Goal: Task Accomplishment & Management: Manage account settings

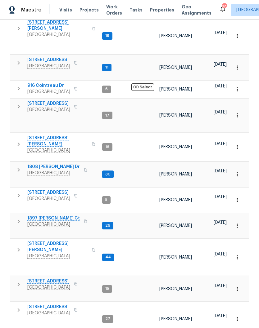
scroll to position [166, 0]
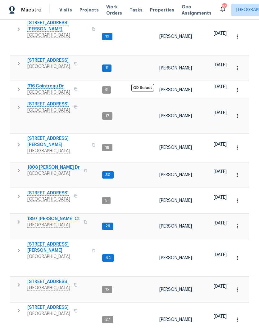
click at [49, 216] on span "1897 Sherman Ct" at bounding box center [53, 219] width 52 height 6
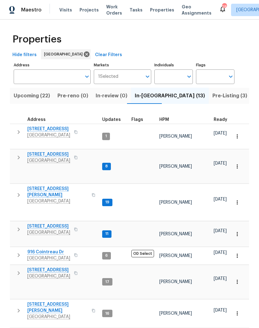
scroll to position [0, 0]
click at [212, 98] on span "Pre-Listing (3)" at bounding box center [229, 96] width 35 height 9
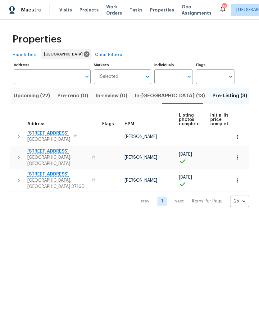
click at [54, 171] on span "312 Cottonwood Dr" at bounding box center [57, 174] width 60 height 6
click at [141, 97] on span "In-reno (13)" at bounding box center [170, 96] width 70 height 9
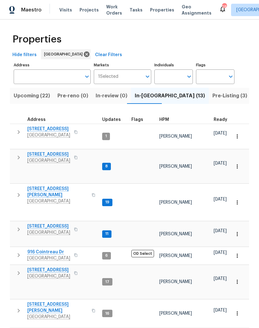
click at [57, 157] on span "2609 Jordan Ridge Dr" at bounding box center [48, 154] width 43 height 6
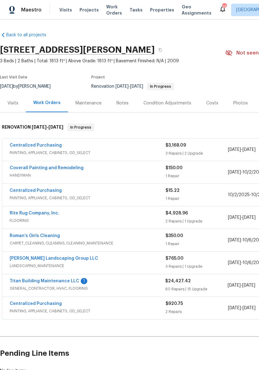
click at [55, 282] on link "Titan Building Maintenance LLC" at bounding box center [44, 281] width 69 height 4
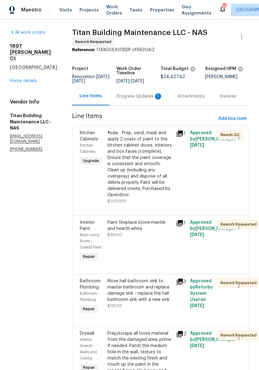
click at [130, 98] on div "Progress Updates 1" at bounding box center [140, 96] width 46 height 6
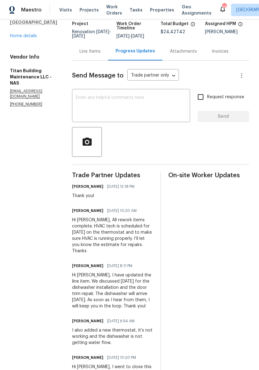
scroll to position [46, 0]
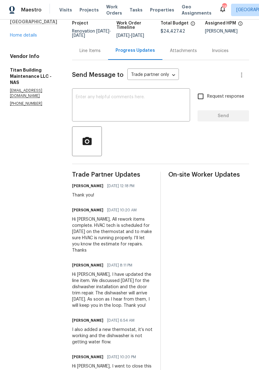
click at [87, 51] on div "Line Items" at bounding box center [89, 51] width 21 height 6
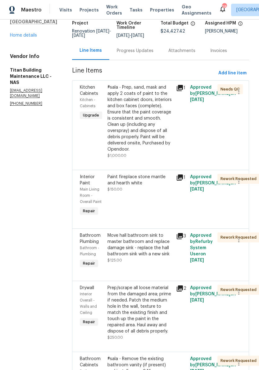
click at [155, 87] on div "#sala - Prep, sand, mask and apply 2 coats of paint to the kitchen cabinet door…" at bounding box center [139, 118] width 65 height 68
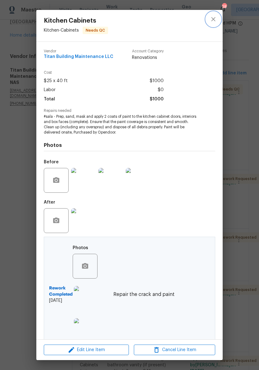
click at [214, 20] on icon "close" at bounding box center [213, 19] width 4 height 4
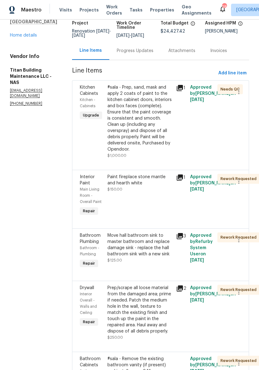
click at [30, 35] on link "Home details" at bounding box center [23, 35] width 27 height 4
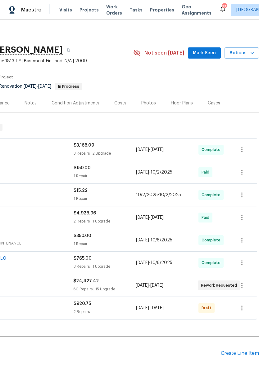
scroll to position [0, 92]
click at [206, 53] on span "Mark Seen" at bounding box center [204, 53] width 23 height 8
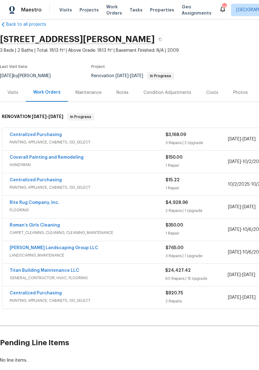
scroll to position [11, 0]
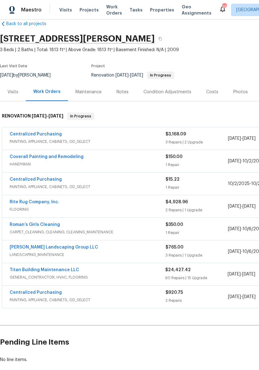
click at [53, 271] on link "Titan Building Maintenance LLC" at bounding box center [44, 270] width 69 height 4
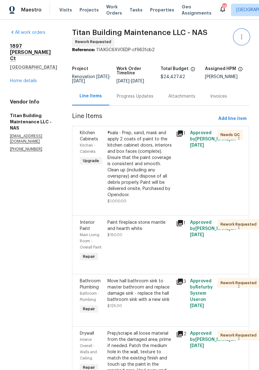
click at [246, 41] on button "button" at bounding box center [241, 36] width 15 height 15
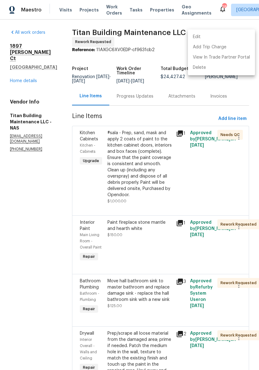
click at [204, 37] on li "Edit" at bounding box center [221, 37] width 67 height 10
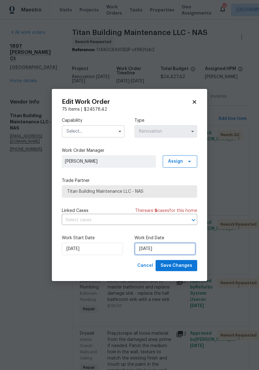
click at [167, 251] on input "10/14/2025" at bounding box center [164, 249] width 61 height 12
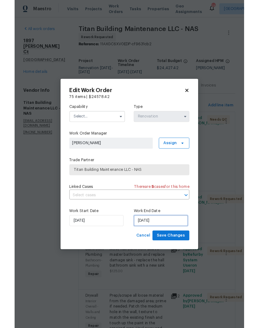
scroll to position [26, 0]
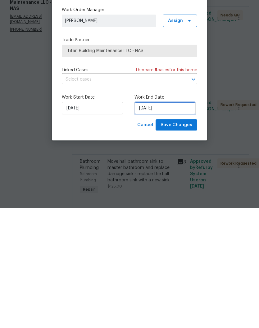
select select "9"
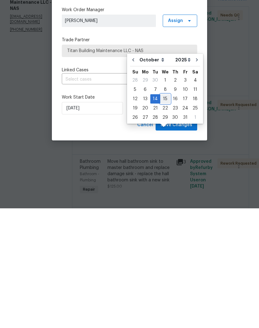
click at [166, 214] on div "15" at bounding box center [165, 218] width 10 height 9
type input "[DATE]"
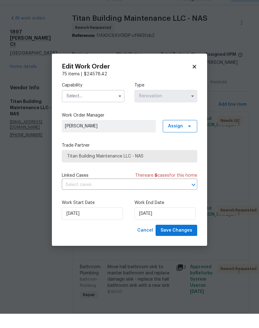
click at [111, 104] on input "text" at bounding box center [93, 110] width 63 height 12
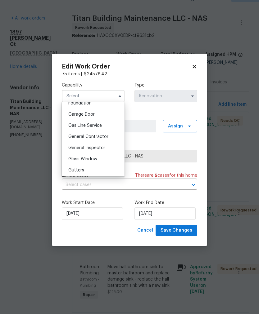
scroll to position [271, 0]
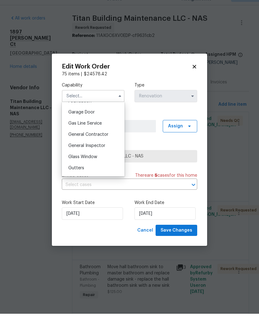
click at [106, 147] on span "General Contractor" at bounding box center [88, 149] width 40 height 4
type input "General Contractor"
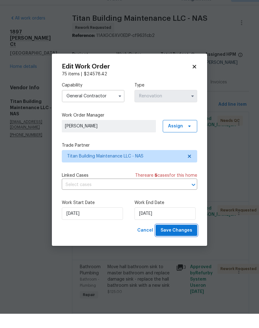
click at [185, 241] on span "Save Changes" at bounding box center [176, 245] width 32 height 8
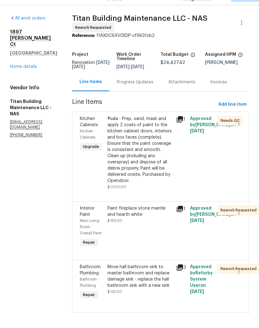
scroll to position [0, 0]
click at [135, 93] on div "Progress Updates" at bounding box center [135, 96] width 37 height 6
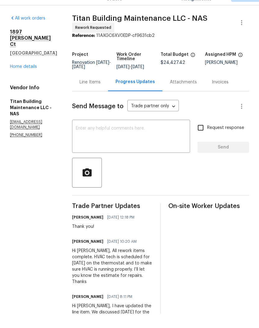
click at [136, 141] on textarea at bounding box center [131, 152] width 110 height 22
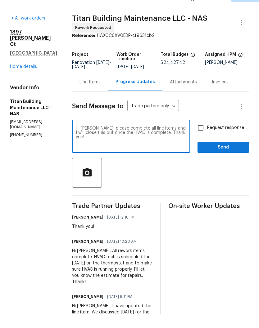
type textarea "Hi Scot, please complete all line items and I will close this out once the HVAC…"
click at [221, 158] on span "Send" at bounding box center [223, 162] width 42 height 8
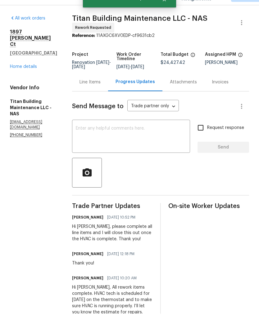
click at [33, 79] on link "Home details" at bounding box center [23, 81] width 27 height 4
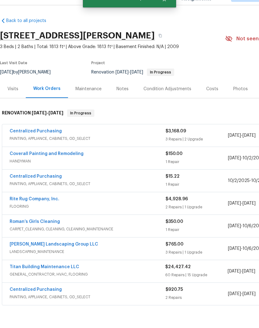
click at [125, 100] on div "Notes" at bounding box center [122, 103] width 12 height 6
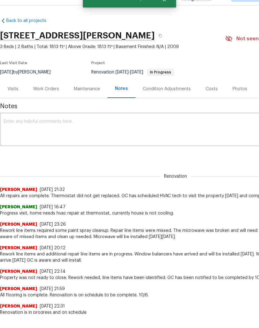
click at [90, 134] on textarea at bounding box center [175, 145] width 343 height 22
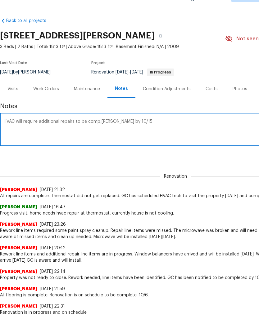
click at [101, 134] on textarea "HVAC will require additional repairs to be comp,teed by 10/15" at bounding box center [175, 145] width 343 height 22
click at [132, 134] on textarea "HVAC will require additional repairs to be completed by 10/15" at bounding box center [175, 145] width 343 height 22
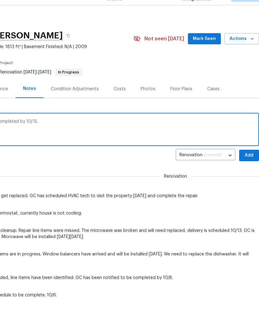
scroll to position [0, 92]
type textarea "HVAC will require additional repairs to be completed by 10/15."
click at [251, 166] on span "Add" at bounding box center [249, 170] width 10 height 8
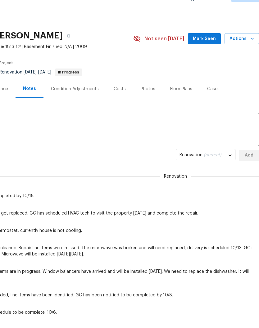
click at [206, 49] on span "Mark Seen" at bounding box center [204, 53] width 23 height 8
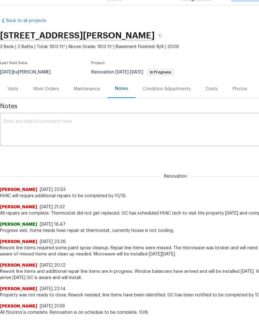
scroll to position [0, 0]
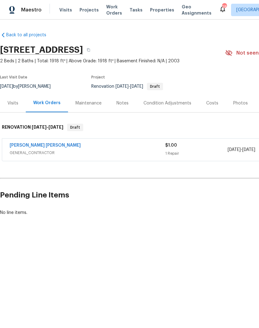
click at [66, 11] on span "Visits" at bounding box center [65, 10] width 13 height 6
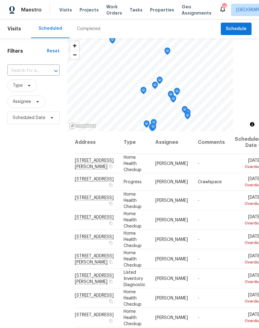
click at [36, 68] on input "text" at bounding box center [24, 71] width 35 height 10
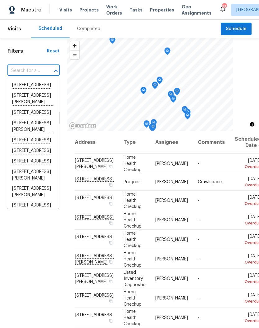
click at [27, 68] on input "text" at bounding box center [24, 71] width 35 height 10
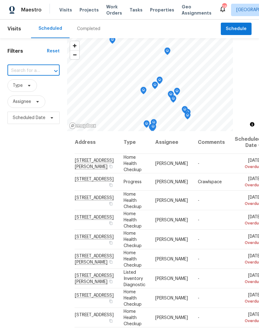
paste input "1897 Sherman Ct, Clarksville, TN 37042"
type input "1897 Sherman Ct, Clarksville, TN 37042"
click at [34, 86] on li "1897 Sherman Ct, Clarksville, TN 37042" at bounding box center [33, 88] width 52 height 17
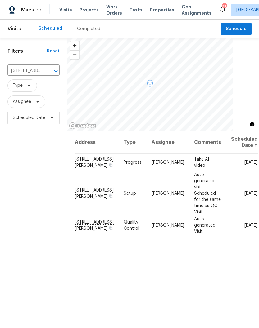
click at [0, 0] on icon at bounding box center [0, 0] width 0 height 0
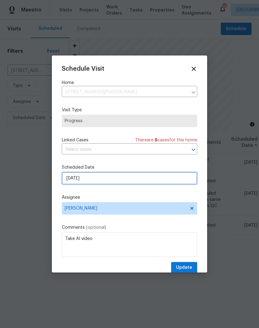
click at [99, 179] on input "10/14/2025" at bounding box center [129, 178] width 135 height 12
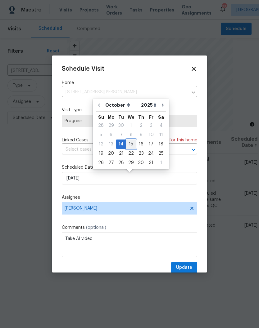
click at [131, 146] on div "15" at bounding box center [131, 144] width 10 height 9
type input "[DATE]"
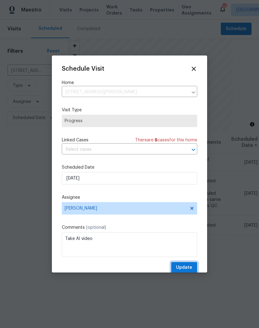
click at [187, 268] on span "Update" at bounding box center [184, 268] width 16 height 8
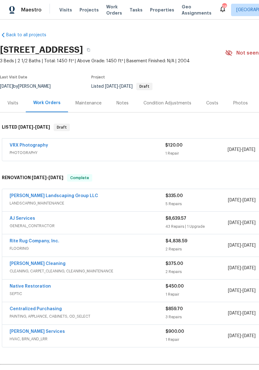
click at [64, 196] on link "[PERSON_NAME] Landscaping Group LLC" at bounding box center [54, 196] width 88 height 4
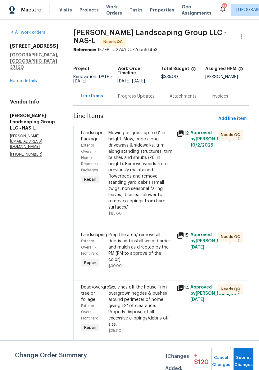
click at [154, 139] on div "Mowing of grass up to 6" in height. Mow, edge along driveways & sidewalks, trim…" at bounding box center [140, 170] width 65 height 81
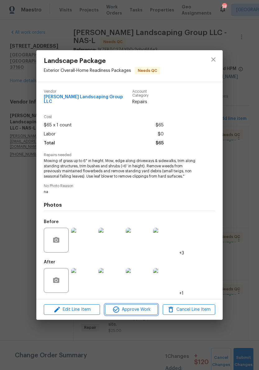
click at [141, 309] on span "Approve Work" at bounding box center [131, 310] width 49 height 8
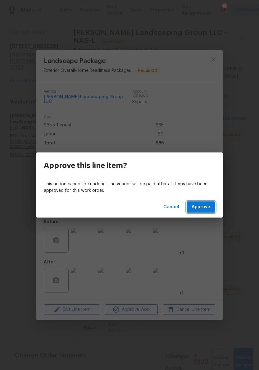
click at [205, 207] on span "Approve" at bounding box center [200, 208] width 19 height 8
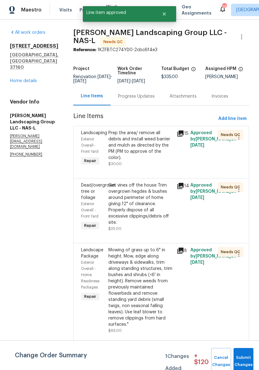
click at [167, 142] on div "Prep the area/ remove all debris and install weed barrier and mulch as directed…" at bounding box center [140, 145] width 65 height 31
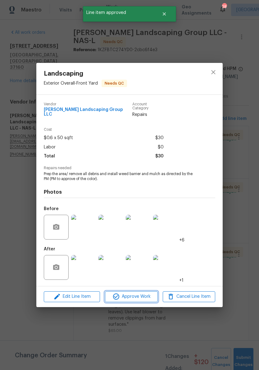
click at [141, 297] on span "Approve Work" at bounding box center [131, 297] width 49 height 8
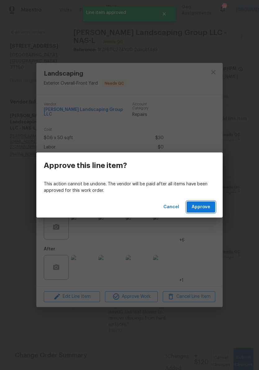
click at [202, 208] on span "Approve" at bounding box center [200, 208] width 19 height 8
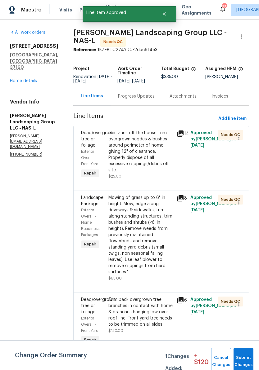
click at [166, 141] on div "Get vines off the house Trim overgrown hegdes & bushes around perimeter of home…" at bounding box center [140, 151] width 65 height 43
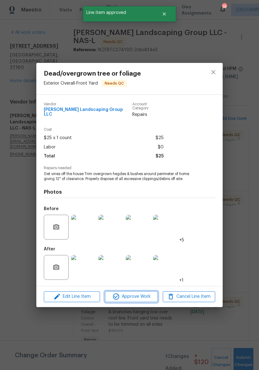
click at [141, 299] on button "Approve Work" at bounding box center [131, 297] width 52 height 11
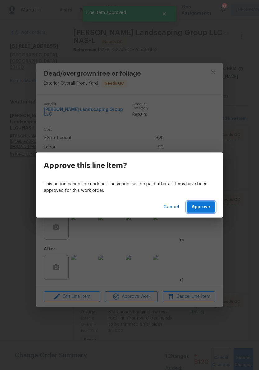
click at [202, 206] on span "Approve" at bounding box center [200, 208] width 19 height 8
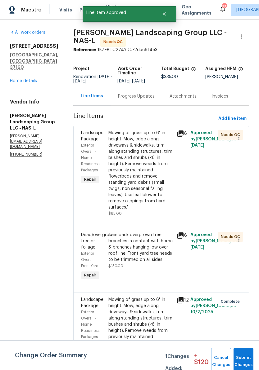
click at [159, 140] on div "Mowing of grass up to 6" in height. Mow, edge along driveways & sidewalks, trim…" at bounding box center [140, 170] width 65 height 81
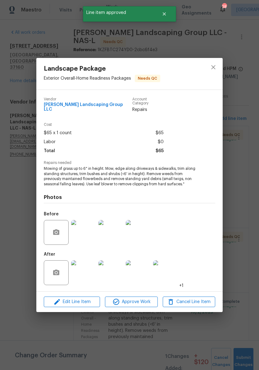
click at [145, 302] on span "Approve Work" at bounding box center [131, 302] width 49 height 8
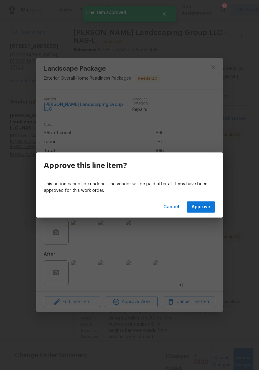
click at [201, 204] on span "Approve" at bounding box center [200, 208] width 19 height 8
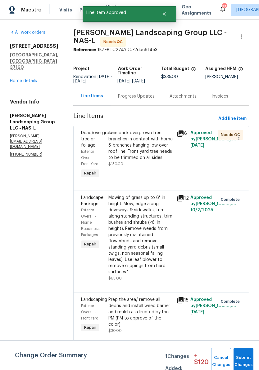
click at [162, 143] on div "Trim back overgrown tree branches in contact with home & branches hanging low o…" at bounding box center [140, 145] width 65 height 31
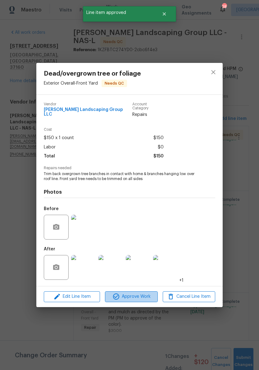
click at [139, 297] on span "Approve Work" at bounding box center [131, 297] width 49 height 8
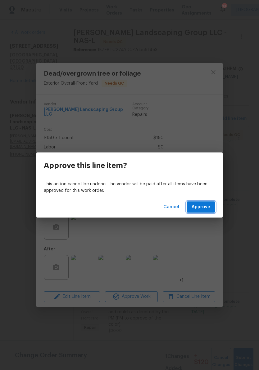
click at [204, 207] on span "Approve" at bounding box center [200, 208] width 19 height 8
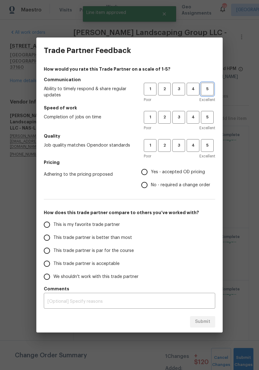
click at [211, 90] on span "5" at bounding box center [206, 89] width 11 height 7
click at [208, 119] on span "5" at bounding box center [206, 117] width 11 height 7
click at [193, 147] on span "4" at bounding box center [192, 145] width 11 height 7
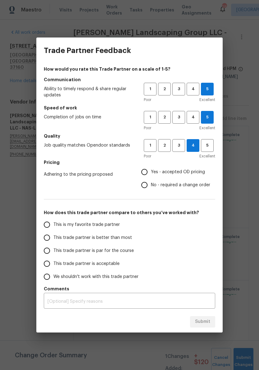
click at [149, 173] on input "Yes - accepted OD pricing" at bounding box center [144, 172] width 13 height 13
radio input "true"
click at [46, 227] on input "This is my favorite trade partner" at bounding box center [46, 224] width 13 height 13
click at [201, 320] on span "Submit" at bounding box center [202, 322] width 15 height 8
radio input "true"
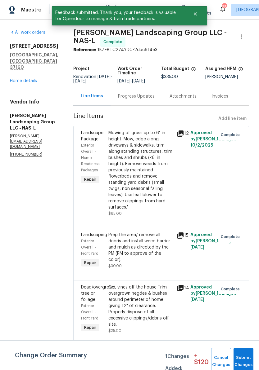
click at [25, 79] on link "Home details" at bounding box center [23, 81] width 27 height 4
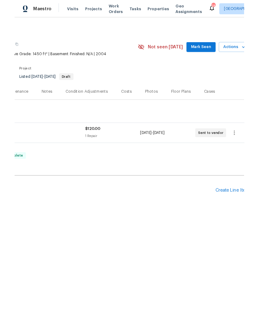
scroll to position [0, 88]
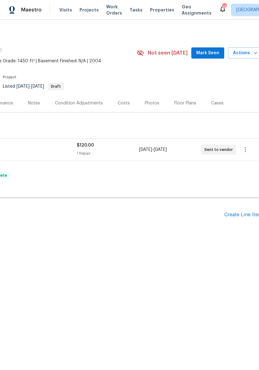
click at [241, 217] on div "Create Line Item" at bounding box center [243, 215] width 38 height 6
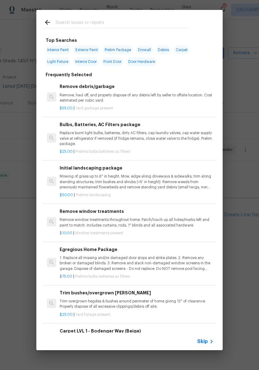
click at [97, 21] on input "text" at bounding box center [122, 23] width 132 height 9
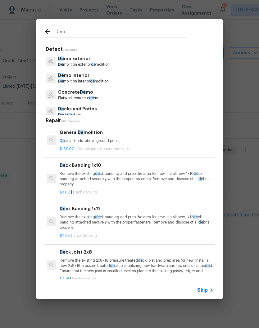
type input "Demo"
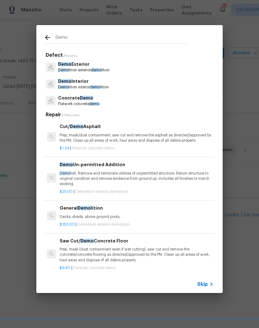
click at [82, 65] on p "Demo Exterior" at bounding box center [83, 64] width 51 height 7
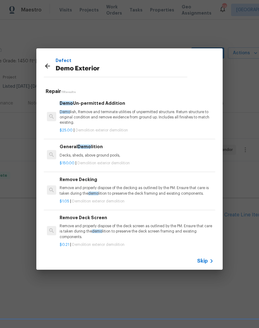
click at [102, 153] on p "Decks, sheds, above ground pools," at bounding box center [137, 155] width 154 height 5
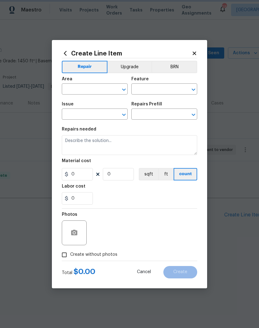
type input "Demolition"
type input "Demo Exterior"
type input "General Demolition $150.00"
type textarea "Decks, sheds, above ground pools,"
type input "150"
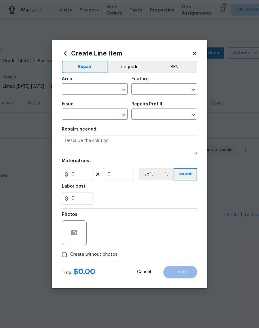
type input "1"
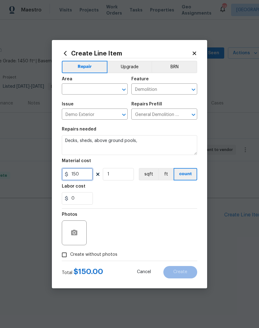
click at [87, 173] on input "150" at bounding box center [77, 174] width 31 height 12
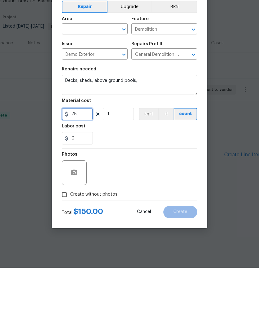
type input "75"
click at [79, 226] on button "button" at bounding box center [74, 233] width 15 height 15
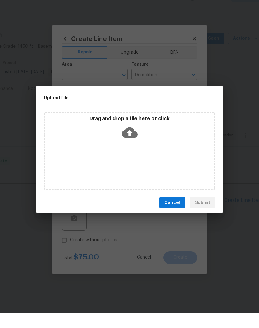
scroll to position [0, 0]
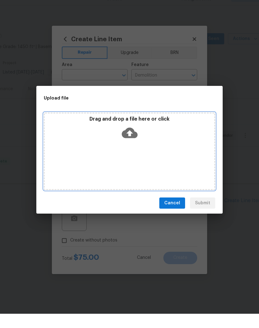
click at [145, 145] on div "Drag and drop a file here or click" at bounding box center [129, 166] width 171 height 78
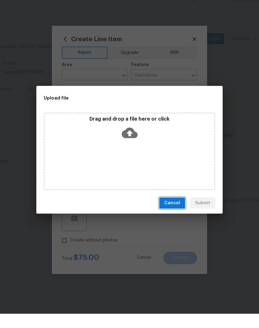
click at [175, 214] on span "Cancel" at bounding box center [172, 218] width 16 height 8
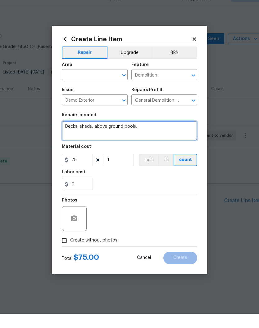
click at [145, 135] on textarea "Decks, sheds, above ground pools," at bounding box center [129, 145] width 135 height 20
type textarea "Decks,"
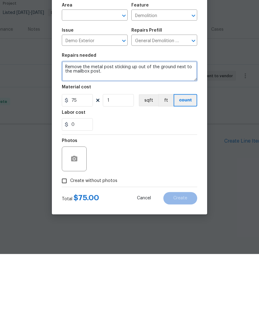
type textarea "Remove the metal post sticking up out of the ground next to the mailbox post."
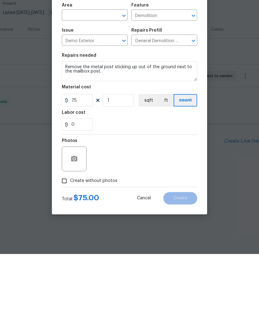
click at [67, 249] on input "Create without photos" at bounding box center [64, 255] width 12 height 12
checkbox input "true"
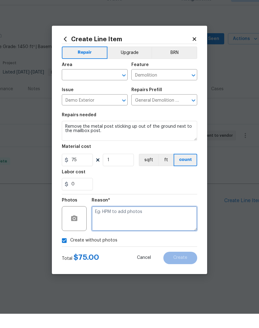
click at [123, 221] on textarea at bounding box center [144, 233] width 105 height 25
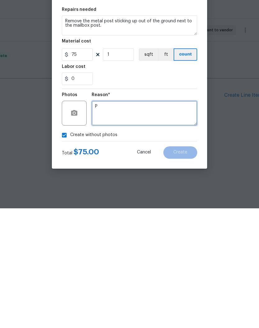
scroll to position [0, 0]
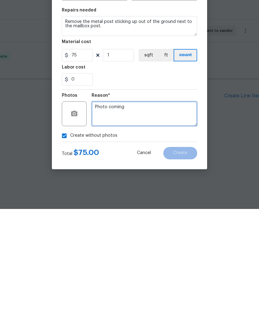
click at [162, 221] on textarea "Photo coming" at bounding box center [144, 233] width 105 height 25
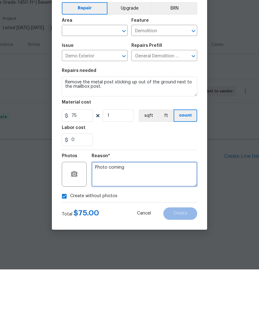
click at [110, 85] on div "​" at bounding box center [95, 90] width 66 height 10
type textarea "Photo coming"
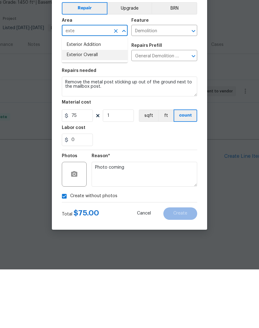
click at [93, 109] on li "Exterior Overall" at bounding box center [95, 114] width 66 height 10
type input "Exterior Overall"
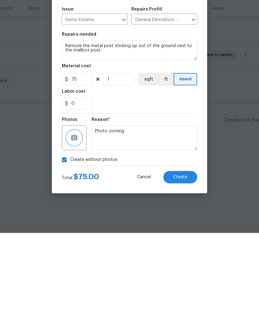
click at [76, 230] on icon "button" at bounding box center [74, 233] width 6 height 6
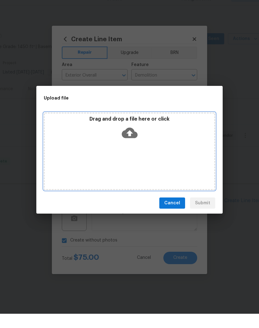
click at [152, 142] on div "Drag and drop a file here or click" at bounding box center [129, 143] width 169 height 27
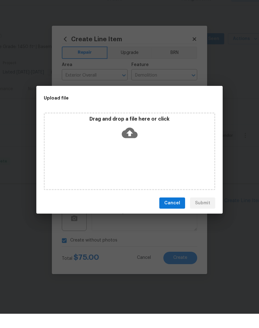
click at [179, 214] on span "Cancel" at bounding box center [172, 218] width 16 height 8
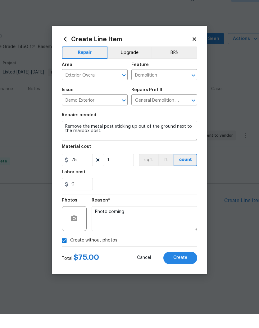
click at [184, 270] on span "Create" at bounding box center [180, 272] width 14 height 5
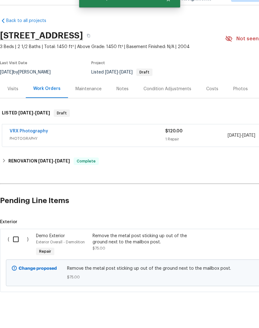
scroll to position [0, 0]
click at [19, 247] on input "checkbox" at bounding box center [18, 253] width 18 height 13
checkbox input "true"
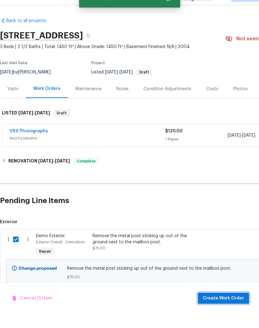
click at [225, 309] on span "Create Work Order" at bounding box center [223, 313] width 41 height 8
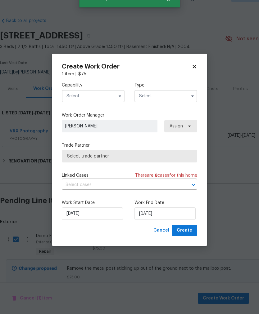
click at [106, 104] on input "text" at bounding box center [93, 110] width 63 height 12
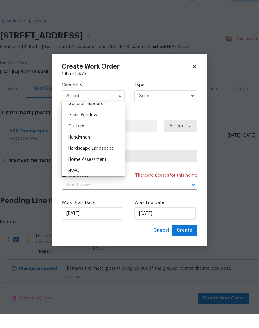
scroll to position [315, 0]
click at [87, 145] on div "Handyman" at bounding box center [93, 150] width 60 height 11
type input "Handyman"
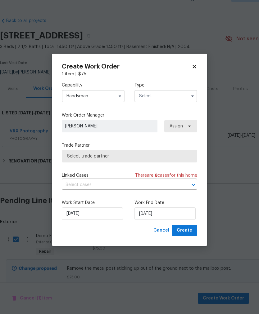
click at [162, 104] on input "text" at bounding box center [165, 110] width 63 height 12
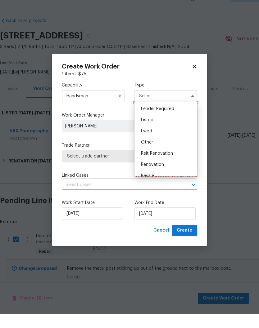
scroll to position [47, 0]
click at [157, 175] on span "Renovation" at bounding box center [152, 177] width 23 height 4
type input "Renovation"
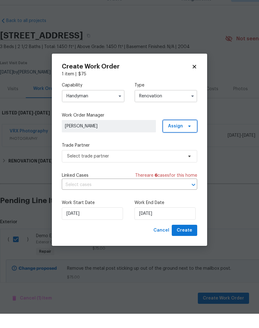
click at [190, 138] on icon at bounding box center [189, 140] width 5 height 5
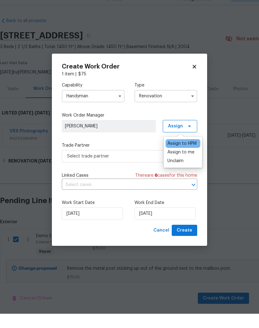
click at [183, 163] on div "Assign to me" at bounding box center [180, 166] width 27 height 6
click at [180, 163] on div "Assign to me" at bounding box center [180, 166] width 27 height 6
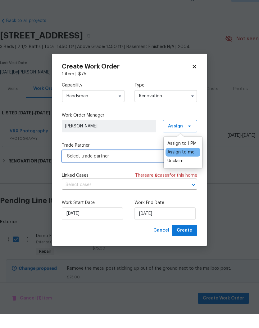
click at [128, 168] on span "Select trade partner" at bounding box center [125, 171] width 116 height 6
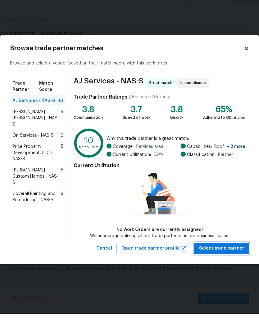
click at [222, 259] on span "Select trade partner" at bounding box center [221, 263] width 45 height 8
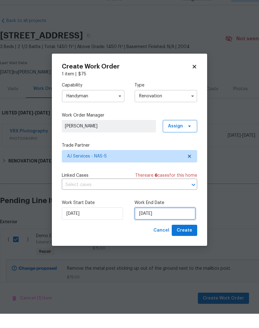
click at [174, 222] on input "10/15/2025" at bounding box center [164, 228] width 61 height 12
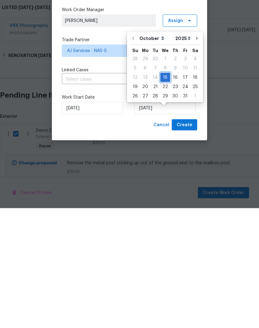
click at [167, 193] on div "15" at bounding box center [165, 197] width 10 height 9
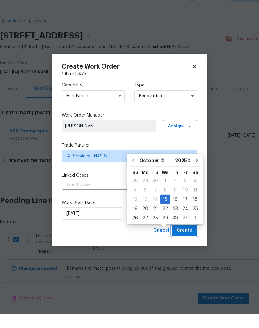
click at [188, 241] on span "Create" at bounding box center [185, 245] width 16 height 8
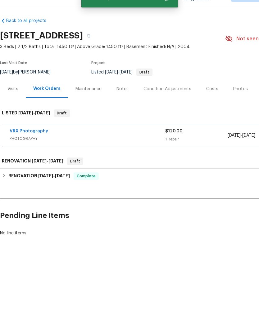
scroll to position [0, 0]
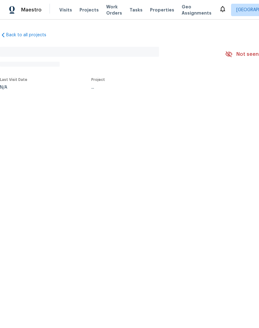
scroll to position [14, 0]
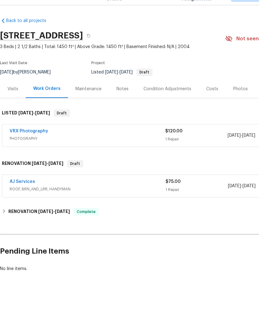
click at [30, 194] on link "AJ Services" at bounding box center [22, 196] width 25 height 4
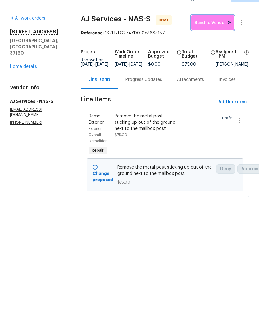
click at [214, 29] on button "Send to Vendor" at bounding box center [212, 36] width 43 height 15
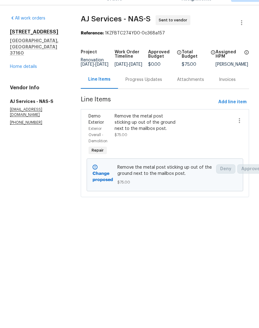
click at [156, 91] on div "Progress Updates" at bounding box center [143, 94] width 37 height 6
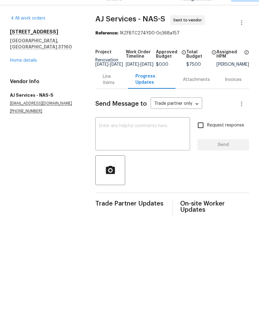
click at [142, 138] on textarea at bounding box center [142, 149] width 87 height 22
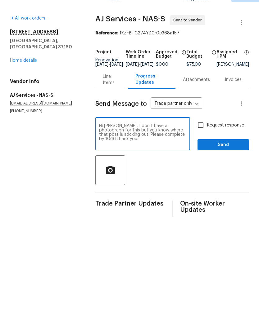
click at [146, 139] on textarea "Hi [PERSON_NAME], I don’t have a photograph for this but you know where that po…" at bounding box center [142, 149] width 87 height 22
click at [177, 141] on textarea "Hi [PERSON_NAME], I don’t have a photograph for this but you know where that po…" at bounding box center [142, 149] width 87 height 22
type textarea "Hi [PERSON_NAME], I don’t have a photograph for this but you know where that po…"
click at [228, 155] on span "Send" at bounding box center [223, 159] width 42 height 8
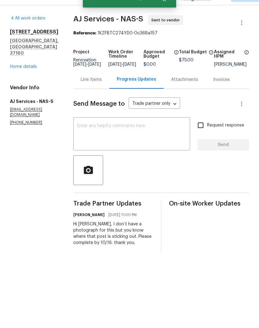
click at [31, 79] on link "Home details" at bounding box center [23, 81] width 27 height 4
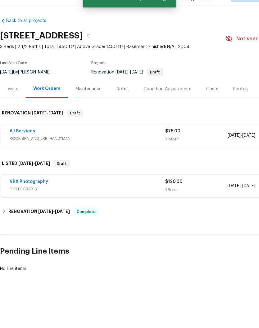
click at [33, 143] on link "AJ Services" at bounding box center [22, 145] width 25 height 4
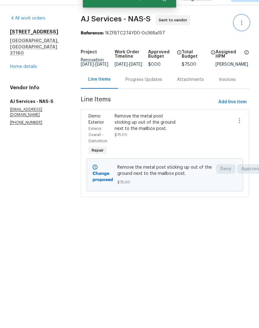
click at [242, 33] on icon "button" at bounding box center [241, 36] width 7 height 7
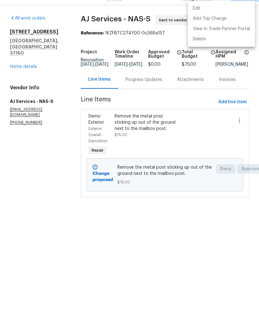
click at [205, 18] on li "Edit" at bounding box center [221, 23] width 67 height 10
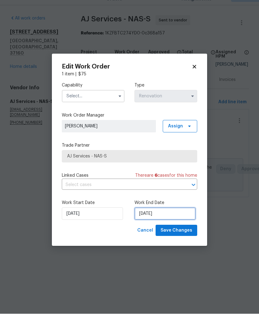
click at [171, 222] on input "[DATE]" at bounding box center [164, 228] width 61 height 12
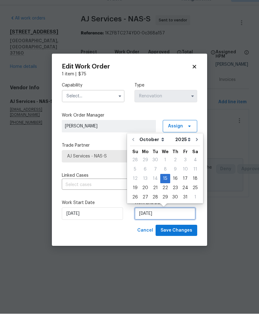
scroll to position [0, 0]
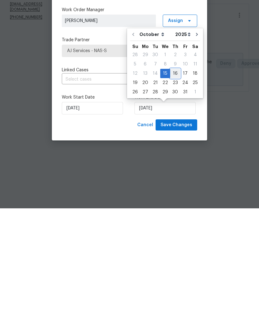
click at [177, 189] on div "16" at bounding box center [175, 193] width 10 height 9
type input "[DATE]"
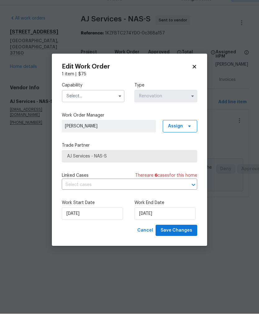
click at [106, 104] on input "text" at bounding box center [93, 110] width 63 height 12
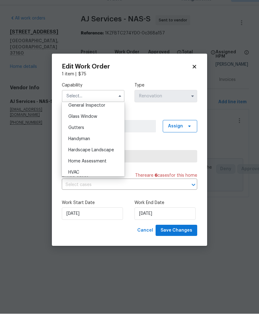
scroll to position [317, 0]
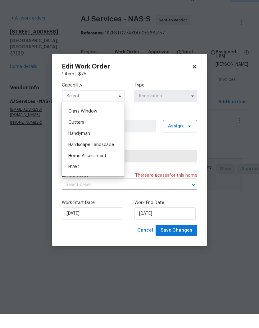
click at [89, 146] on span "Handyman" at bounding box center [79, 148] width 22 height 4
type input "Handyman"
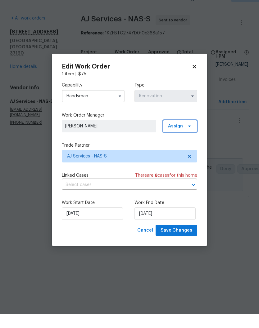
click at [190, 140] on icon at bounding box center [189, 141] width 2 height 2
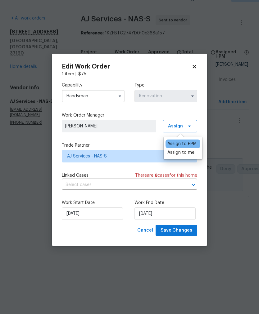
click at [187, 164] on div "Assign to me" at bounding box center [180, 167] width 27 height 6
click at [143, 137] on span "[PERSON_NAME]" at bounding box center [109, 140] width 88 height 6
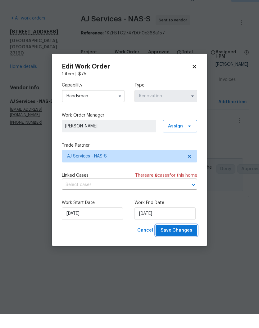
click at [188, 241] on span "Save Changes" at bounding box center [176, 245] width 32 height 8
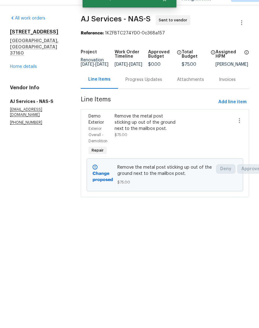
scroll to position [0, 0]
click at [32, 79] on link "Home details" at bounding box center [23, 81] width 27 height 4
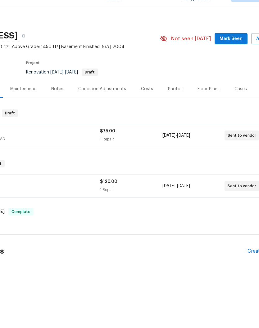
scroll to position [0, 77]
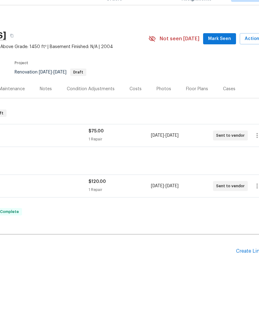
click at [225, 49] on span "Mark Seen" at bounding box center [219, 53] width 23 height 8
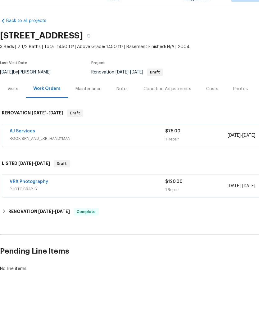
scroll to position [0, 0]
click at [123, 100] on div "Notes" at bounding box center [122, 103] width 12 height 6
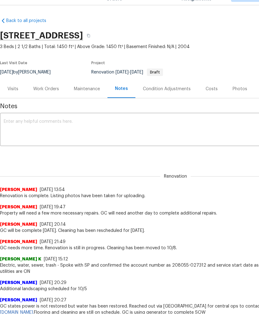
click at [91, 134] on textarea at bounding box center [175, 145] width 343 height 22
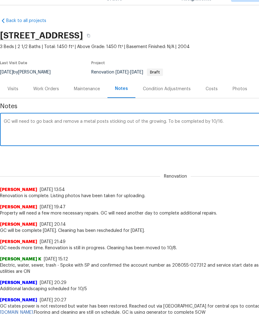
click at [83, 134] on textarea "GC will need to go back and remove a metal posts sticking out of the growing. T…" at bounding box center [175, 145] width 343 height 22
click at [117, 134] on textarea "GC will need to go back and remove a sharp metal posts sticking out of the grow…" at bounding box center [175, 145] width 343 height 22
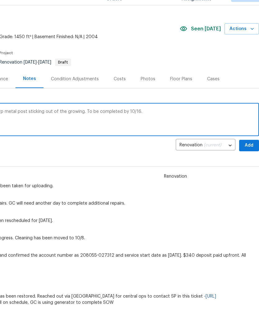
scroll to position [10, 92]
click at [78, 123] on textarea "GC will need to go back and remove a sharp metal post sticking out of the growi…" at bounding box center [83, 134] width 343 height 22
click at [175, 123] on textarea "GC will need to go back and remove a sharp metal post sticking out of the groun…" at bounding box center [83, 134] width 343 height 22
type textarea "GC will need to go back and remove a sharp metal post sticking out of the groun…"
click at [248, 156] on span "Add" at bounding box center [249, 160] width 10 height 8
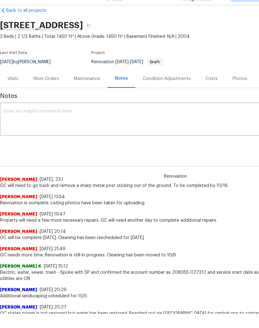
scroll to position [10, 0]
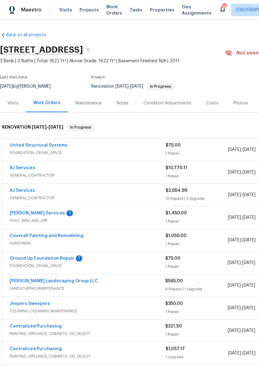
click at [44, 213] on link "[PERSON_NAME] Services" at bounding box center [37, 213] width 55 height 4
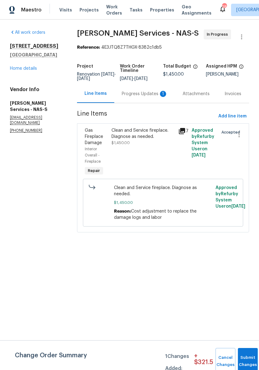
click at [150, 97] on div "Progress Updates 1" at bounding box center [145, 94] width 46 height 6
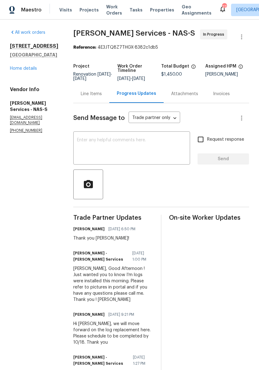
click at [93, 97] on div "Line Items" at bounding box center [91, 94] width 21 height 6
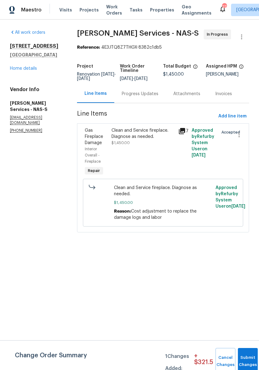
click at [29, 71] on link "Home details" at bounding box center [23, 68] width 27 height 4
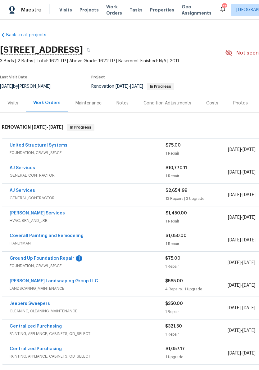
click at [52, 260] on link "Ground Up Foundation Repair" at bounding box center [42, 259] width 65 height 4
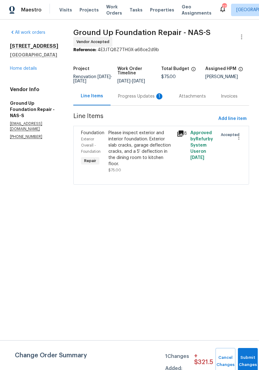
click at [130, 97] on div "Progress Updates 1" at bounding box center [141, 96] width 46 height 6
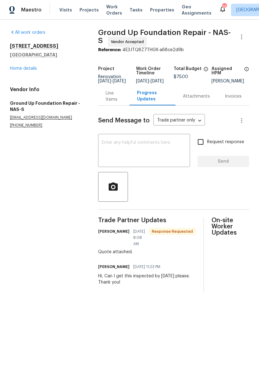
click at [31, 69] on link "Home details" at bounding box center [23, 68] width 27 height 4
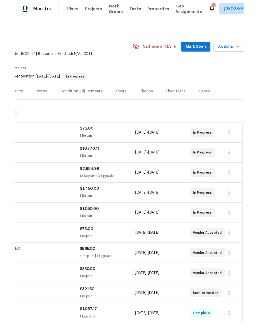
scroll to position [0, 92]
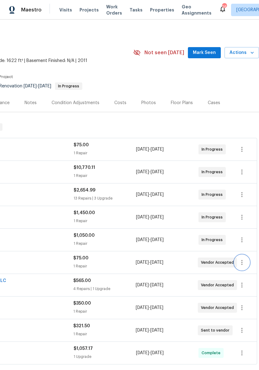
click at [244, 266] on icon "button" at bounding box center [241, 262] width 7 height 7
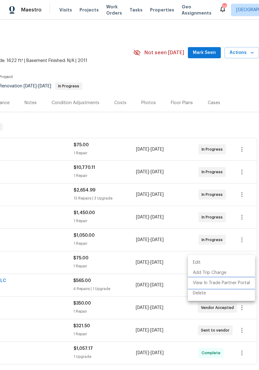
click at [226, 284] on li "View In Trade Partner Portal" at bounding box center [221, 283] width 67 height 10
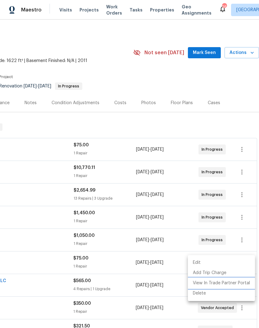
click at [223, 284] on li "View In Trade Partner Portal" at bounding box center [221, 283] width 67 height 10
click at [119, 263] on div at bounding box center [129, 164] width 259 height 328
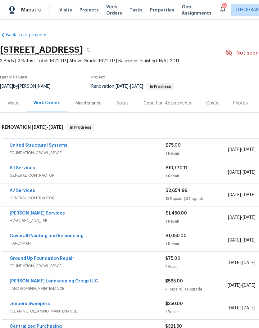
scroll to position [0, 0]
click at [66, 260] on link "Ground Up Foundation Repair" at bounding box center [42, 259] width 65 height 4
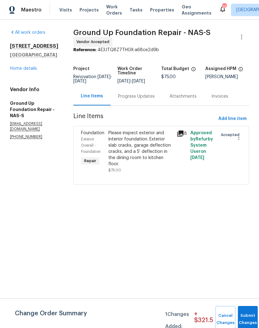
click at [135, 99] on div "Progress Updates" at bounding box center [136, 96] width 37 height 6
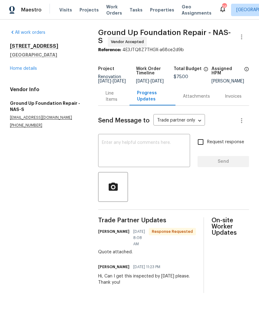
click at [26, 70] on link "Home details" at bounding box center [23, 68] width 27 height 4
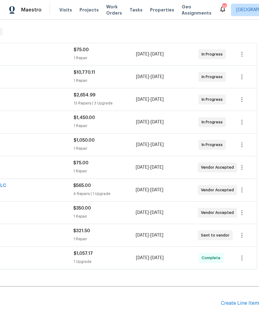
scroll to position [96, 92]
click at [243, 169] on icon "button" at bounding box center [241, 167] width 7 height 7
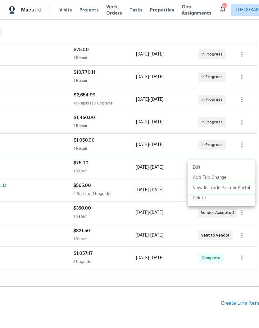
click at [235, 187] on li "View In Trade Partner Portal" at bounding box center [221, 188] width 67 height 10
